Goal: Check status: Check status

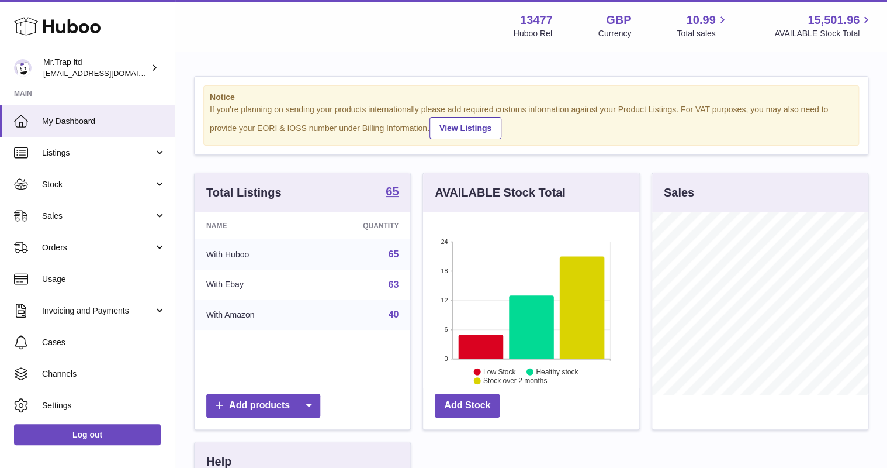
scroll to position [182, 216]
click at [82, 208] on link "Sales" at bounding box center [87, 216] width 175 height 32
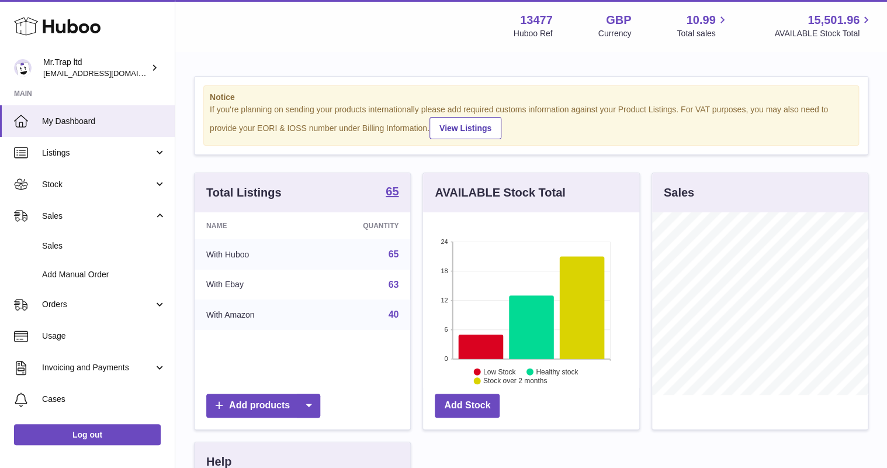
click at [85, 231] on link "Sales" at bounding box center [87, 245] width 175 height 29
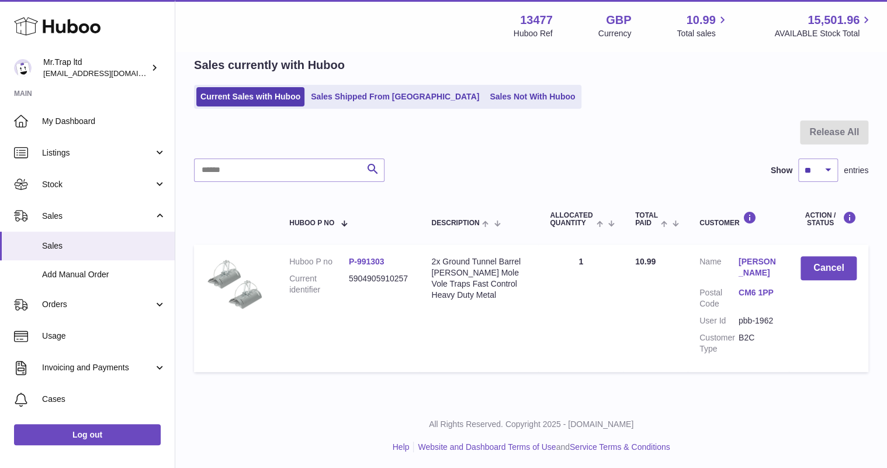
scroll to position [50, 0]
drag, startPoint x: 464, startPoint y: 102, endPoint x: 472, endPoint y: 106, distance: 9.4
click at [486, 102] on link "Sales Not With Huboo" at bounding box center [533, 95] width 94 height 19
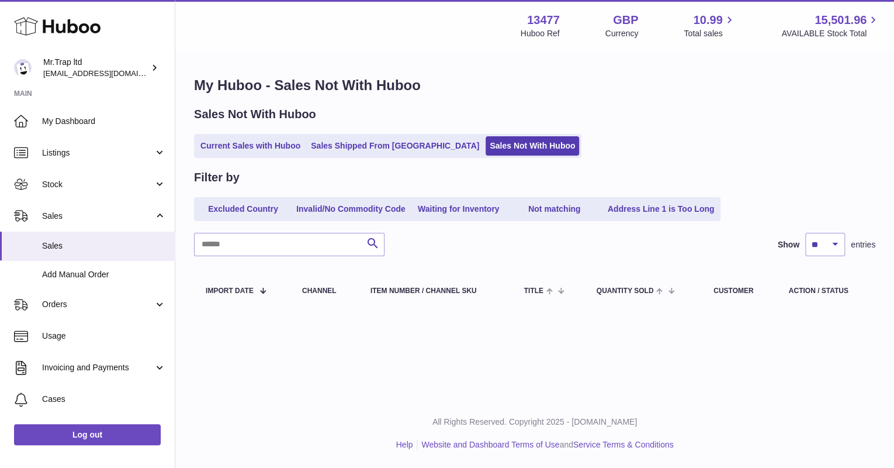
click at [833, 20] on span "15,501.96" at bounding box center [841, 20] width 52 height 16
